Goal: Find specific page/section: Find specific page/section

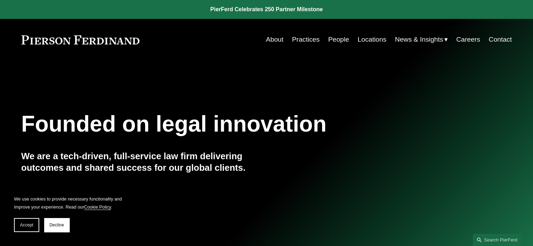
click at [330, 42] on link "People" at bounding box center [338, 39] width 21 height 13
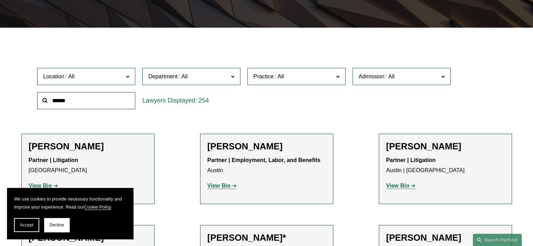
scroll to position [174, 0]
click at [393, 77] on span at bounding box center [390, 76] width 11 height 6
click at [332, 79] on span "Practice" at bounding box center [293, 76] width 80 height 9
click at [226, 79] on span "Department" at bounding box center [188, 76] width 80 height 9
click at [122, 79] on span "Location" at bounding box center [83, 76] width 80 height 9
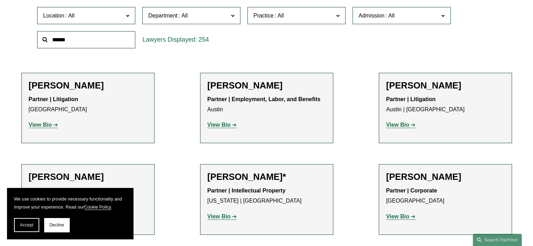
scroll to position [0, 0]
